Goal: Find specific page/section: Find specific page/section

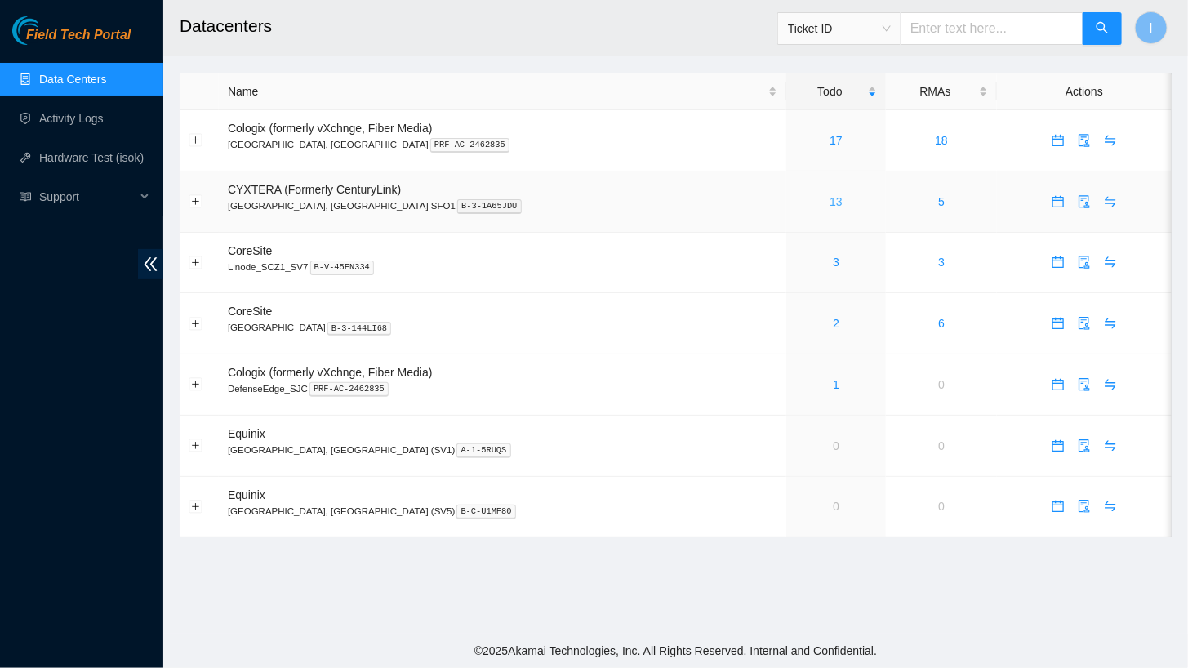
click at [830, 208] on link "13" at bounding box center [836, 201] width 13 height 13
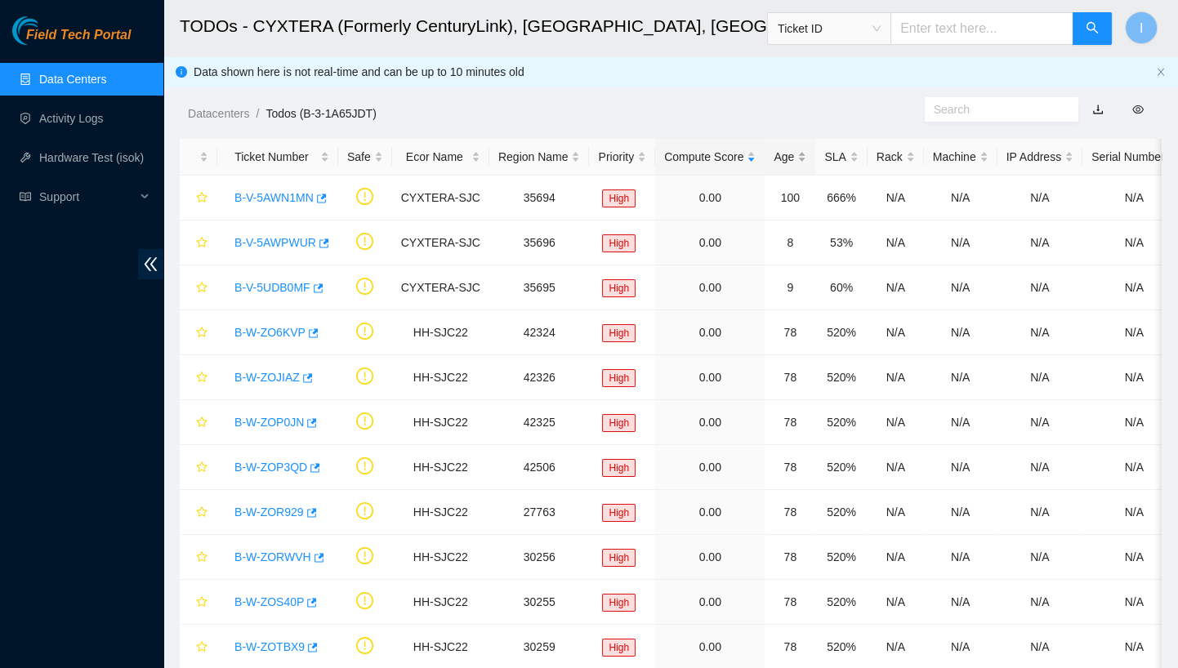
click at [786, 155] on div "Age" at bounding box center [789, 157] width 33 height 18
